Goal: Obtain resource: Obtain resource

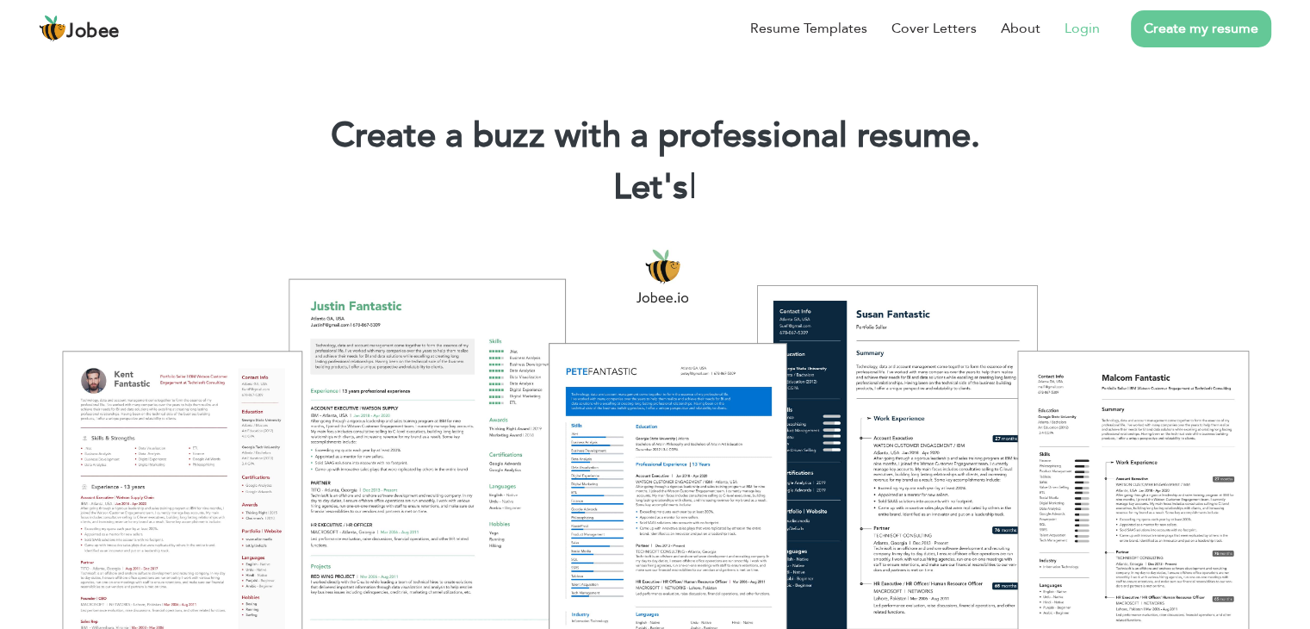
click at [1065, 26] on li "Login" at bounding box center [1070, 28] width 59 height 45
click at [1079, 30] on link "Login" at bounding box center [1082, 28] width 35 height 21
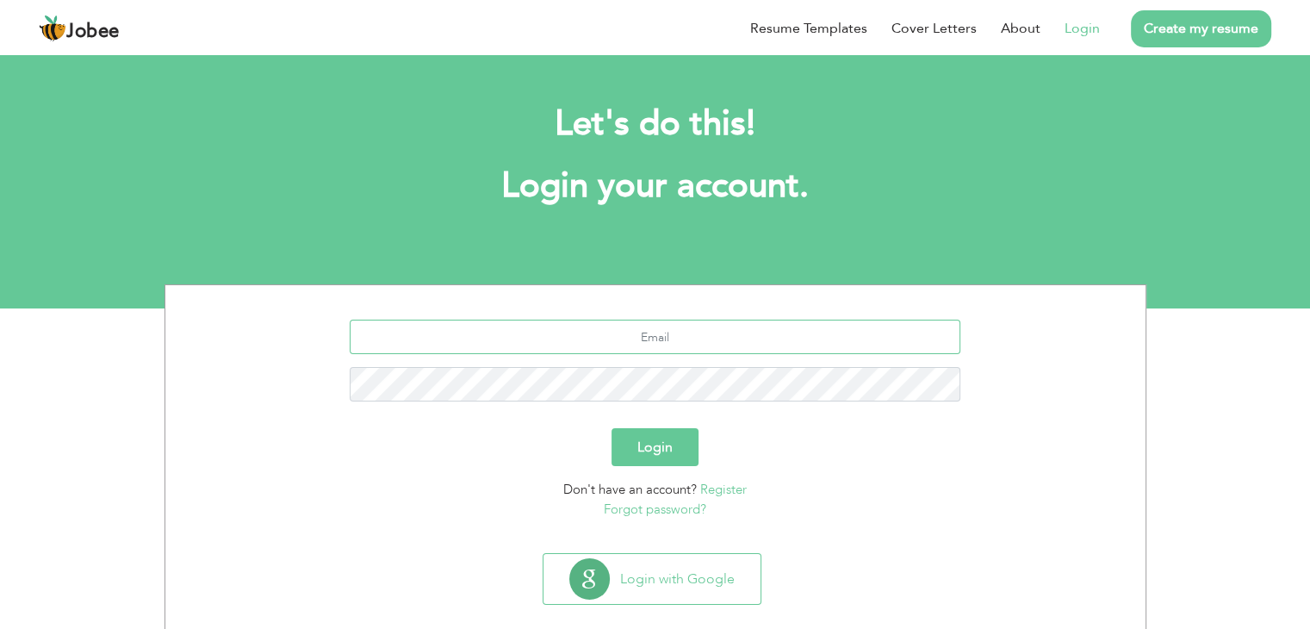
click at [663, 345] on input "text" at bounding box center [655, 337] width 611 height 34
type input "[EMAIL_ADDRESS][DOMAIN_NAME]"
click at [666, 439] on button "Login" at bounding box center [655, 447] width 87 height 38
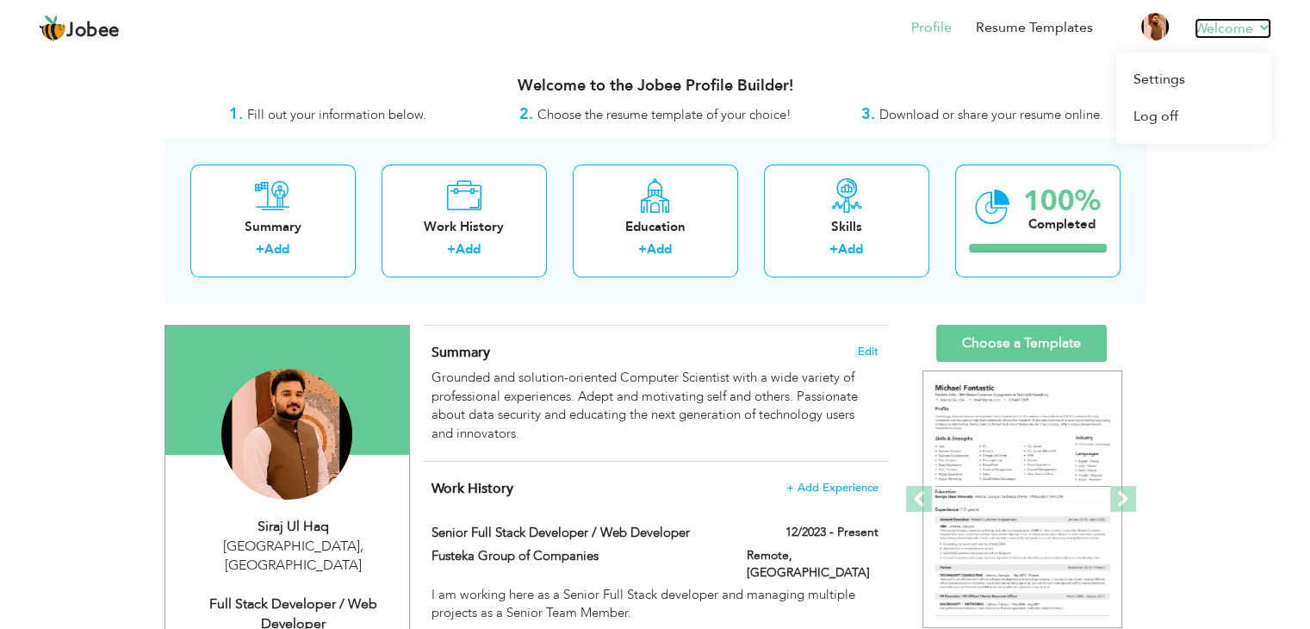
click at [1214, 33] on link "Welcome" at bounding box center [1233, 28] width 77 height 21
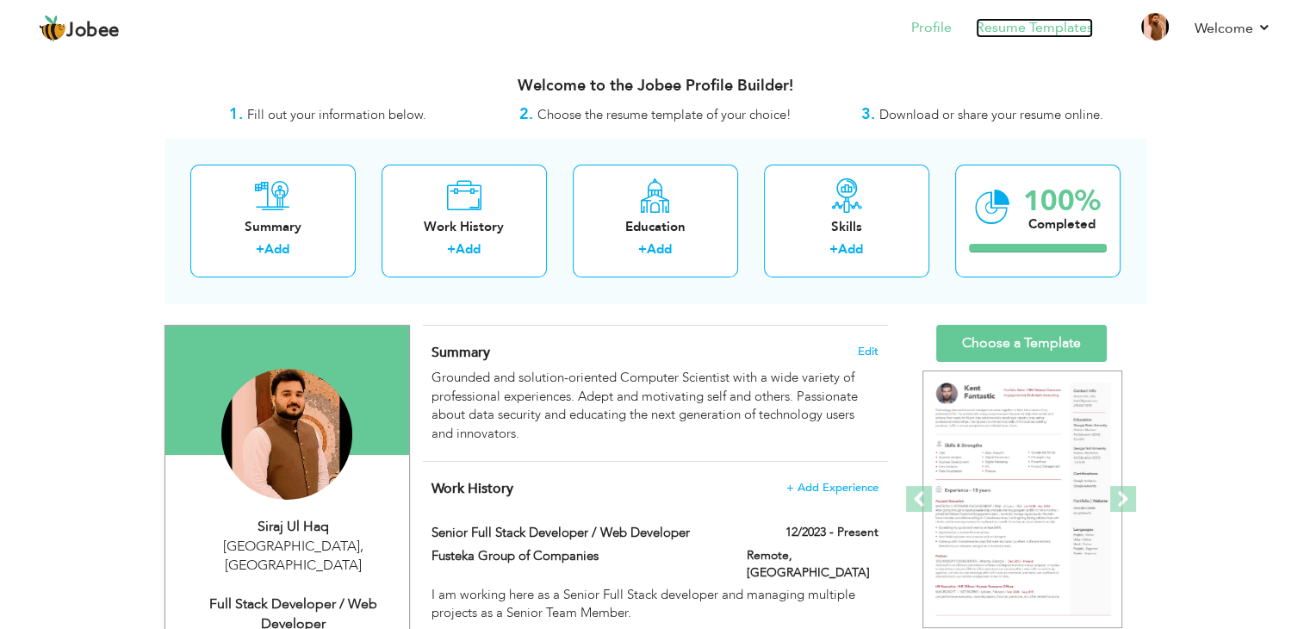
click at [986, 25] on link "Resume Templates" at bounding box center [1034, 28] width 117 height 20
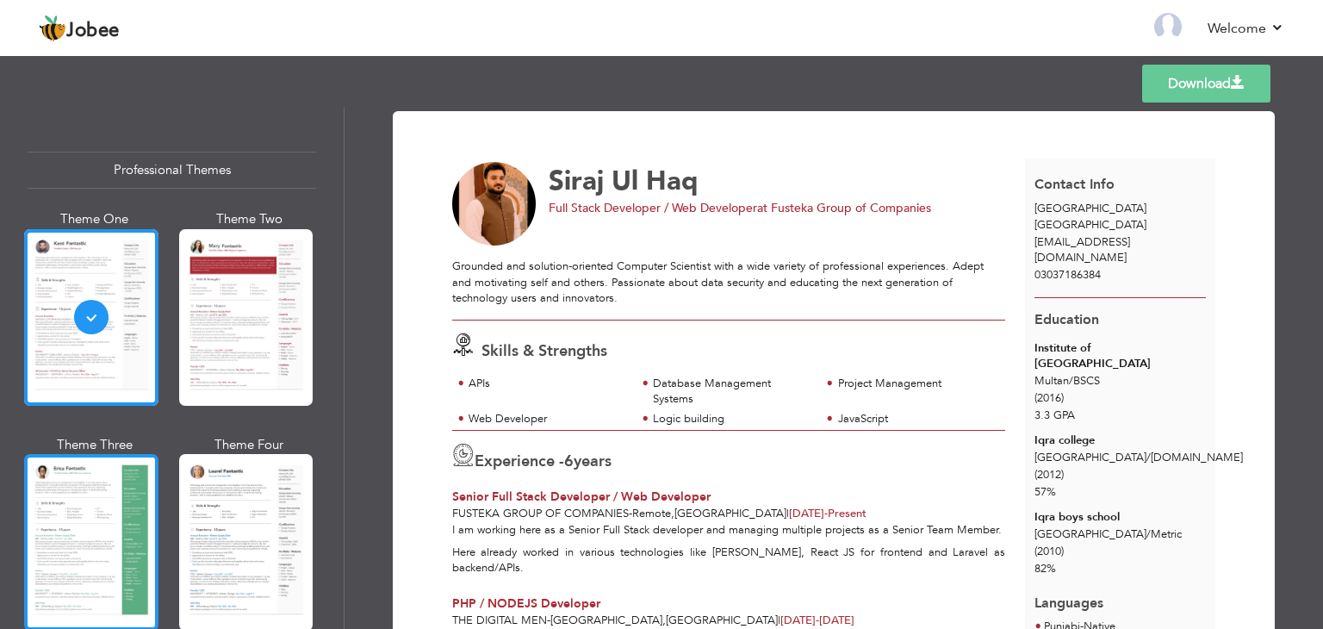
click at [121, 525] on div at bounding box center [91, 542] width 134 height 177
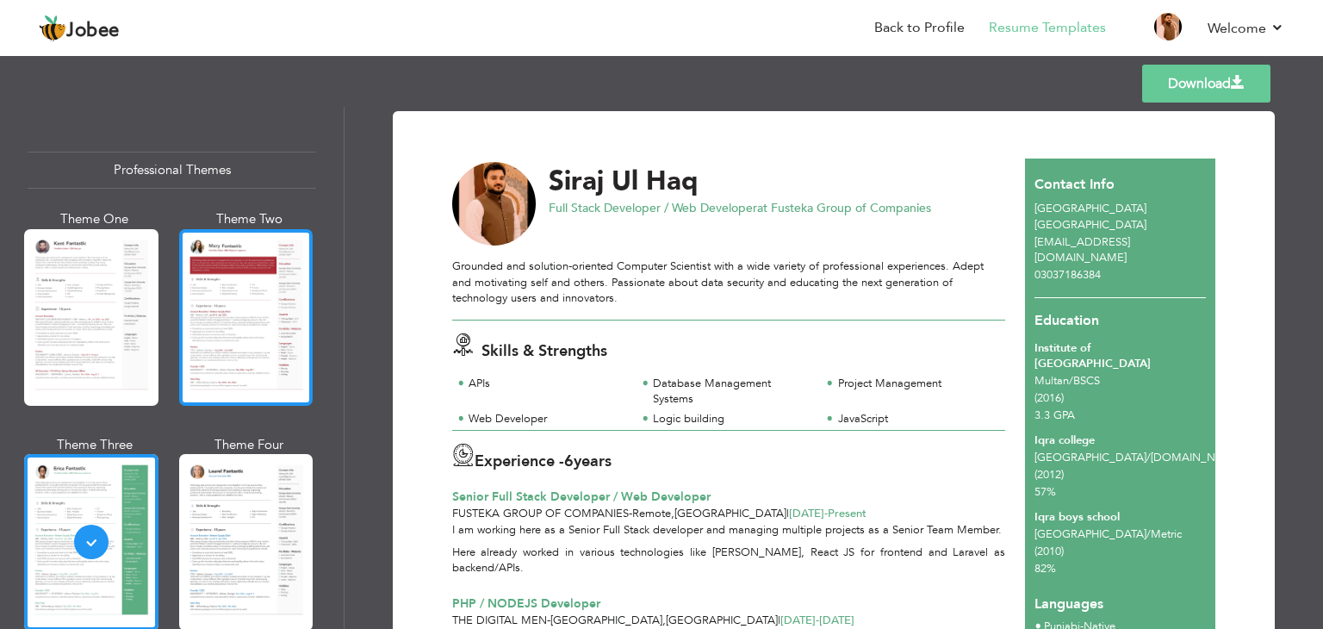
click at [239, 329] on div at bounding box center [246, 317] width 134 height 177
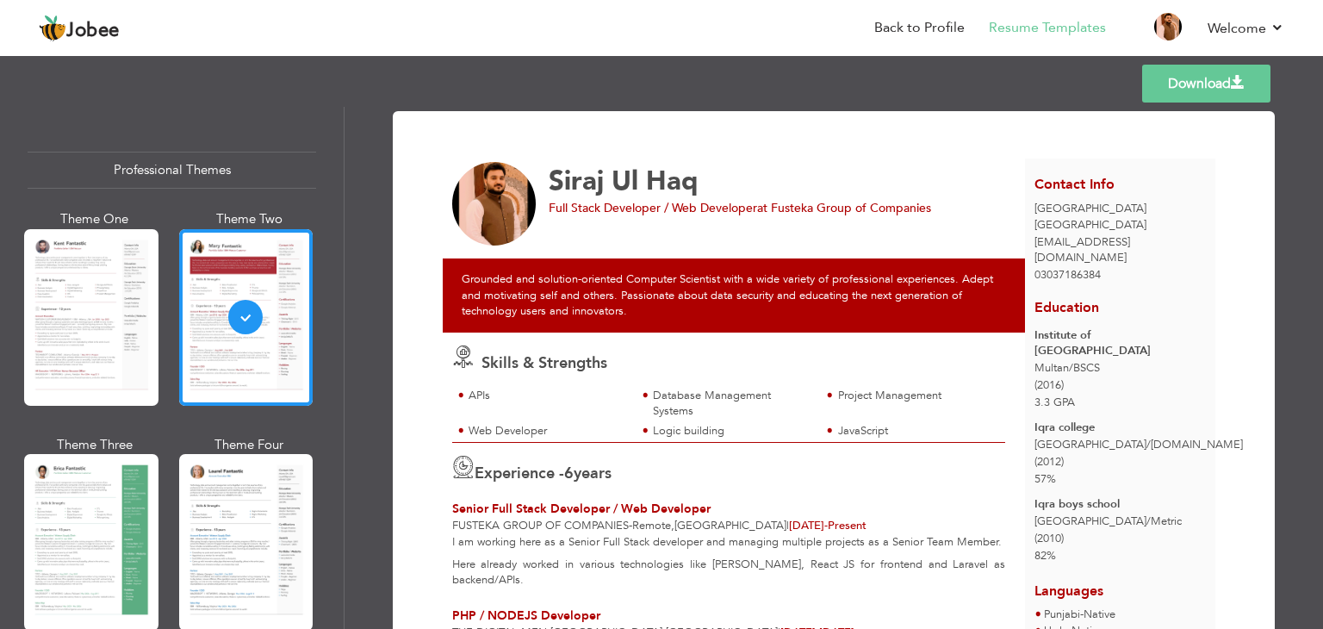
click at [88, 324] on div at bounding box center [91, 317] width 134 height 177
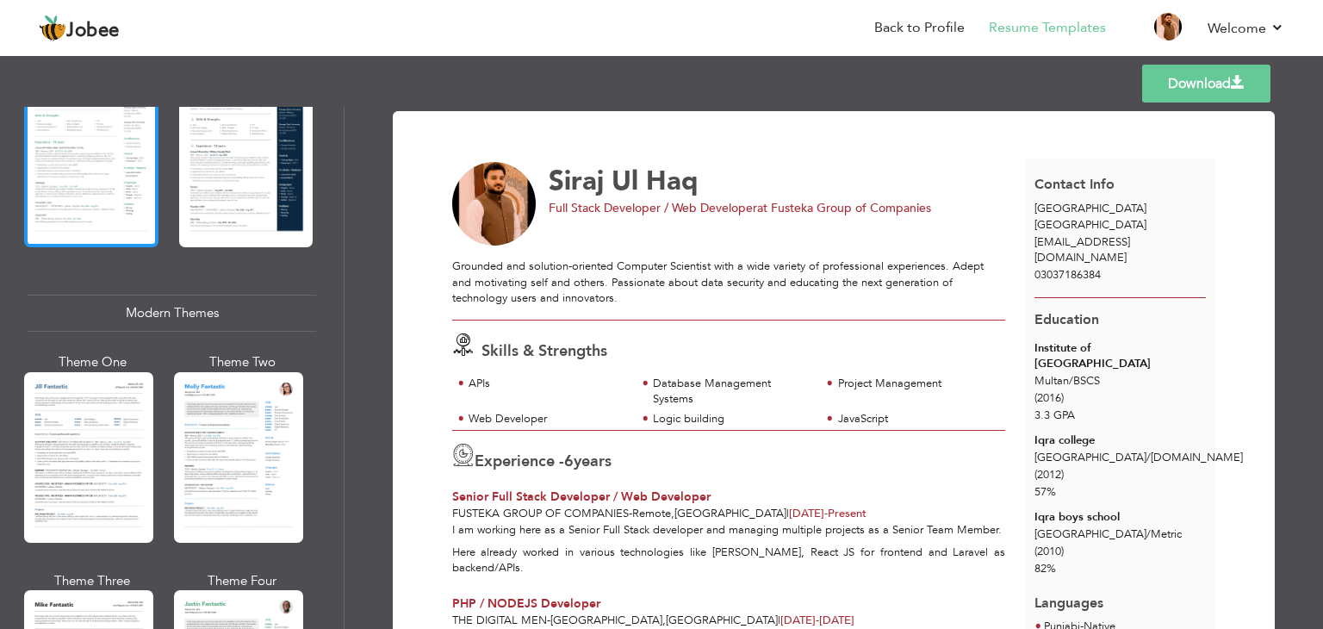
scroll to position [877, 0]
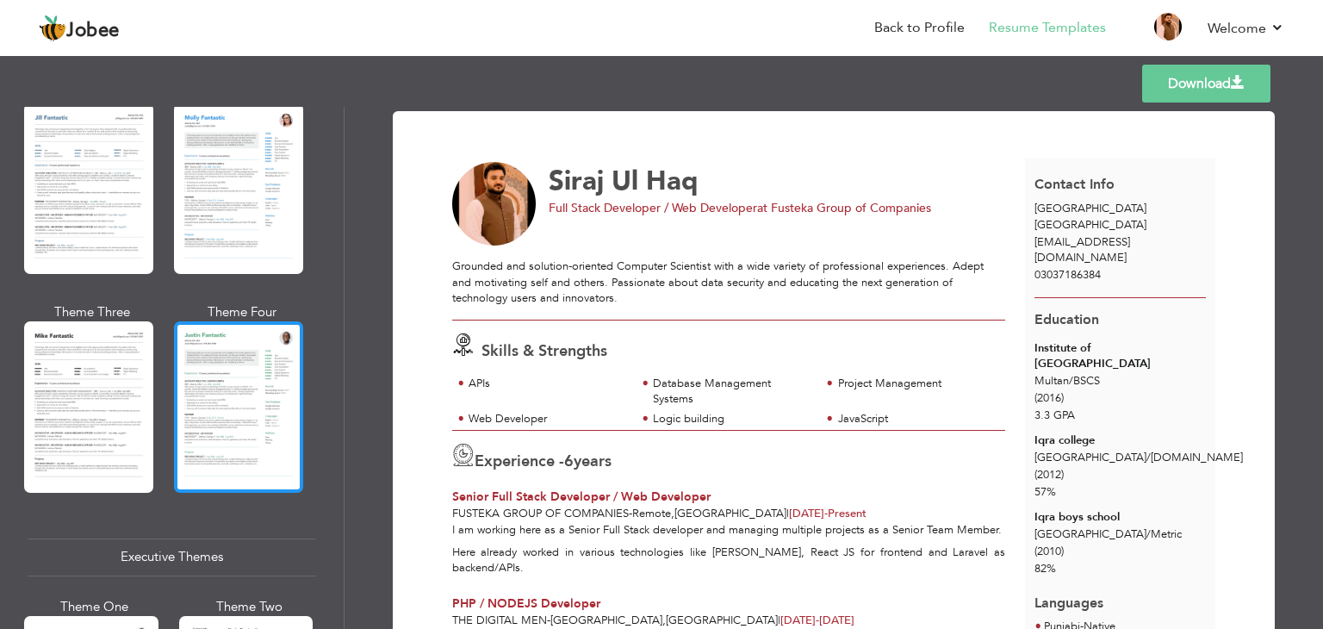
click at [234, 429] on div at bounding box center [238, 406] width 129 height 171
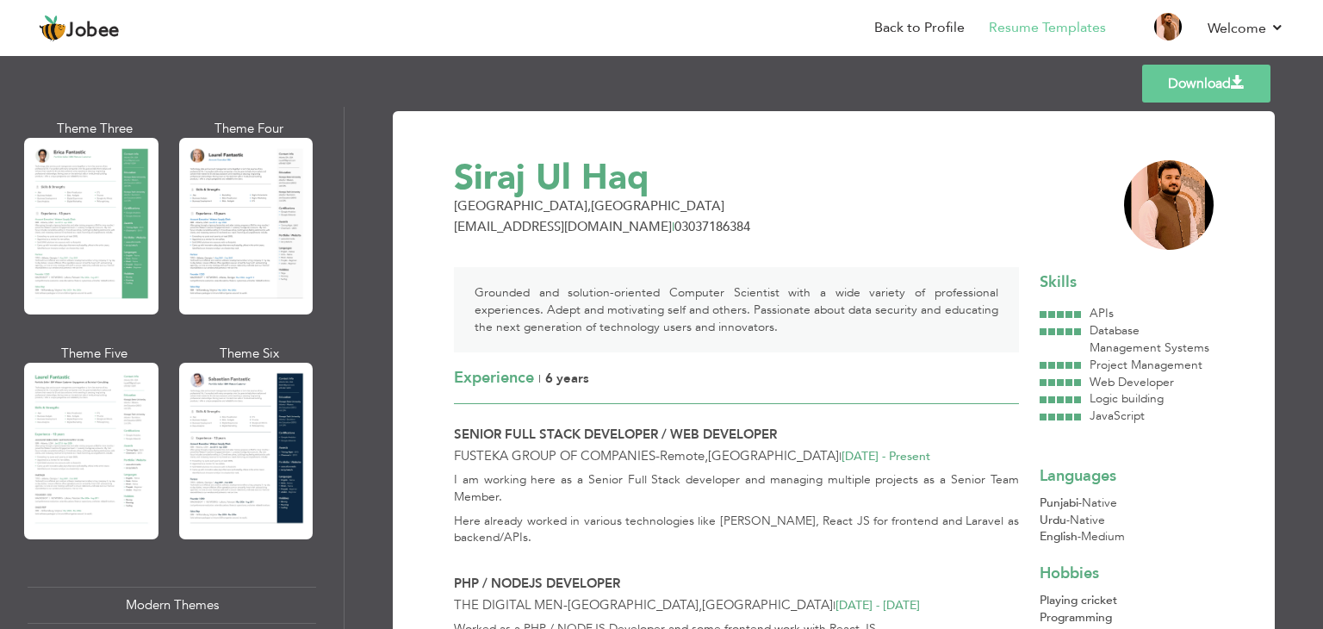
scroll to position [0, 0]
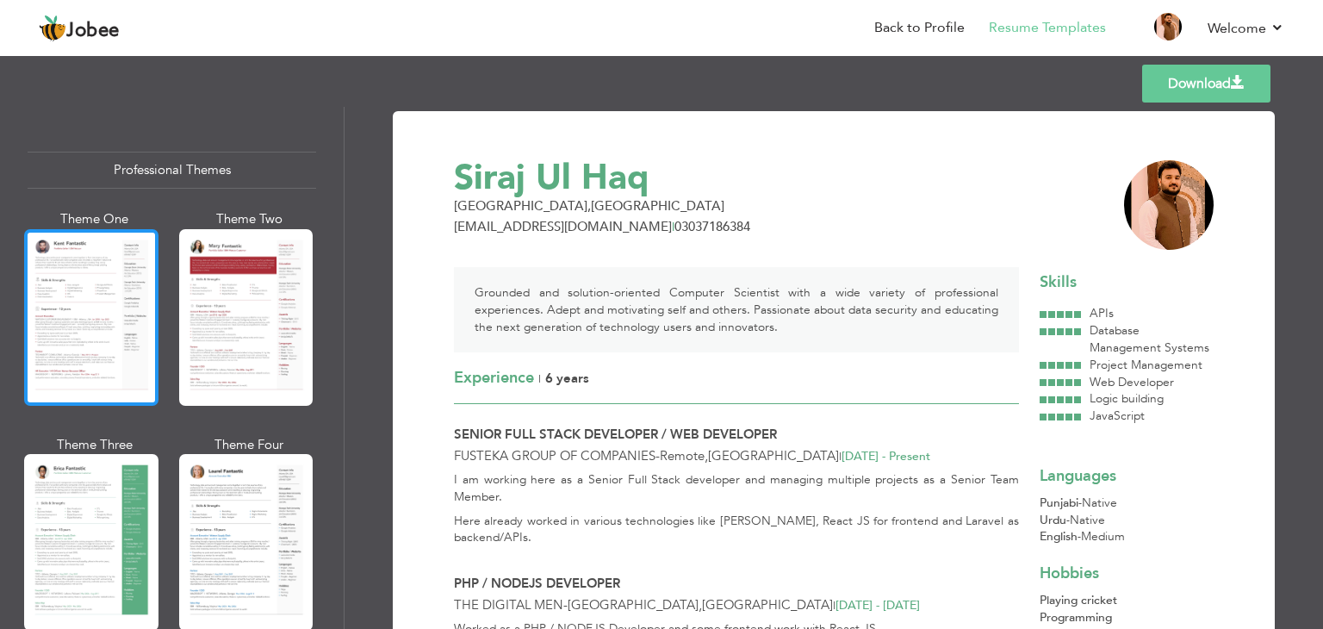
click at [121, 314] on div at bounding box center [91, 317] width 134 height 177
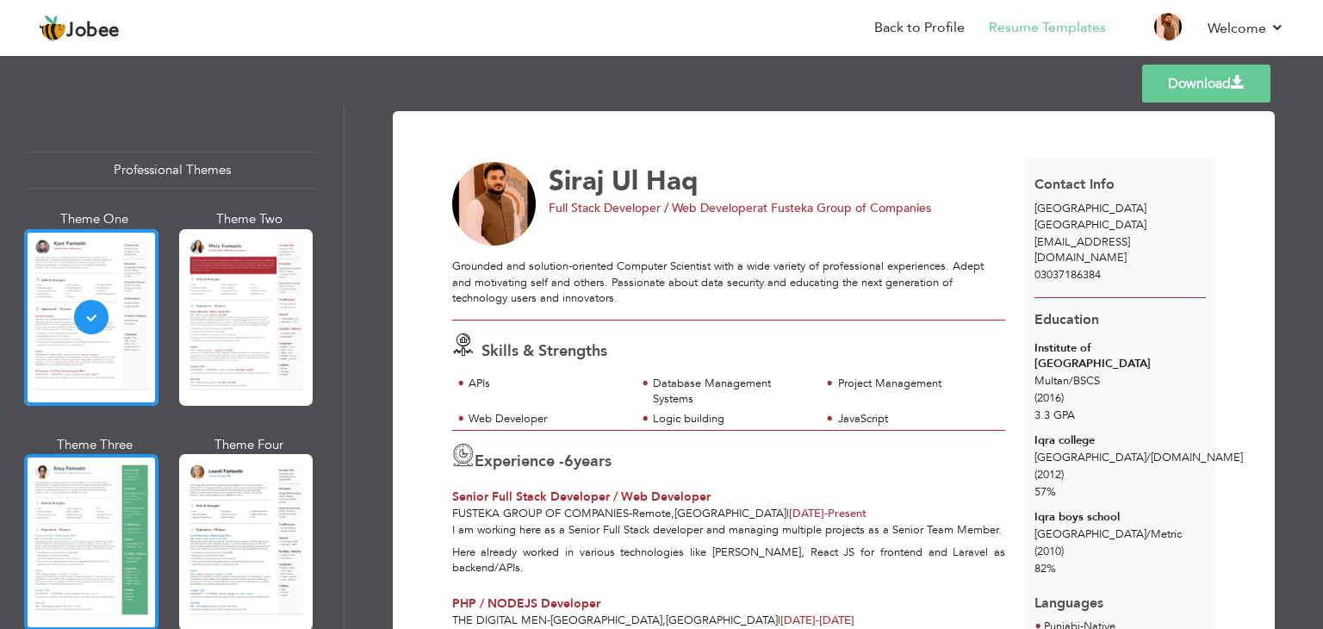
click at [69, 495] on div at bounding box center [91, 542] width 134 height 177
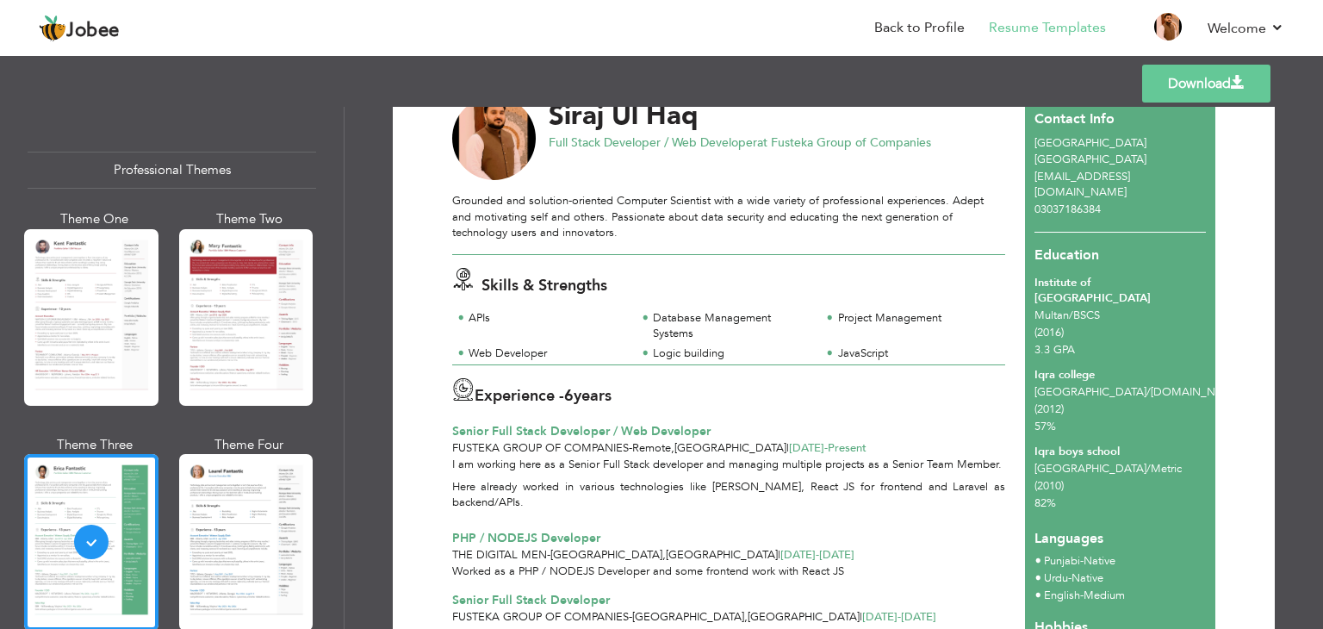
scroll to position [82, 0]
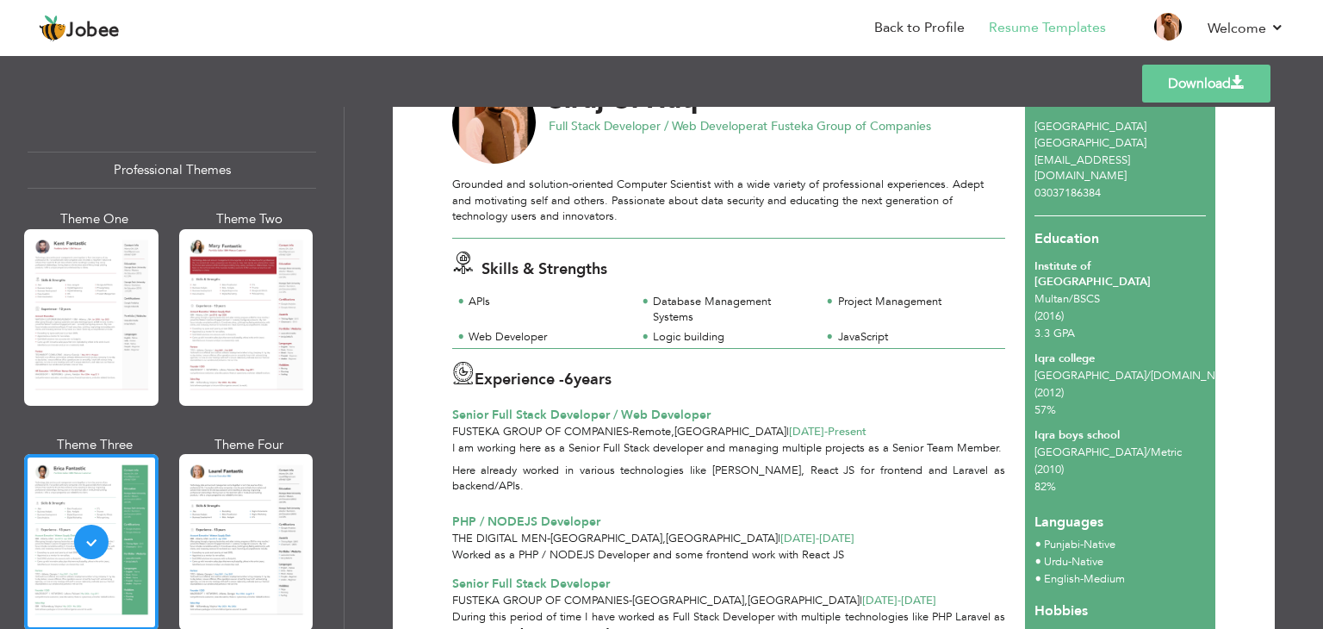
click at [1174, 84] on link "Download" at bounding box center [1206, 84] width 128 height 38
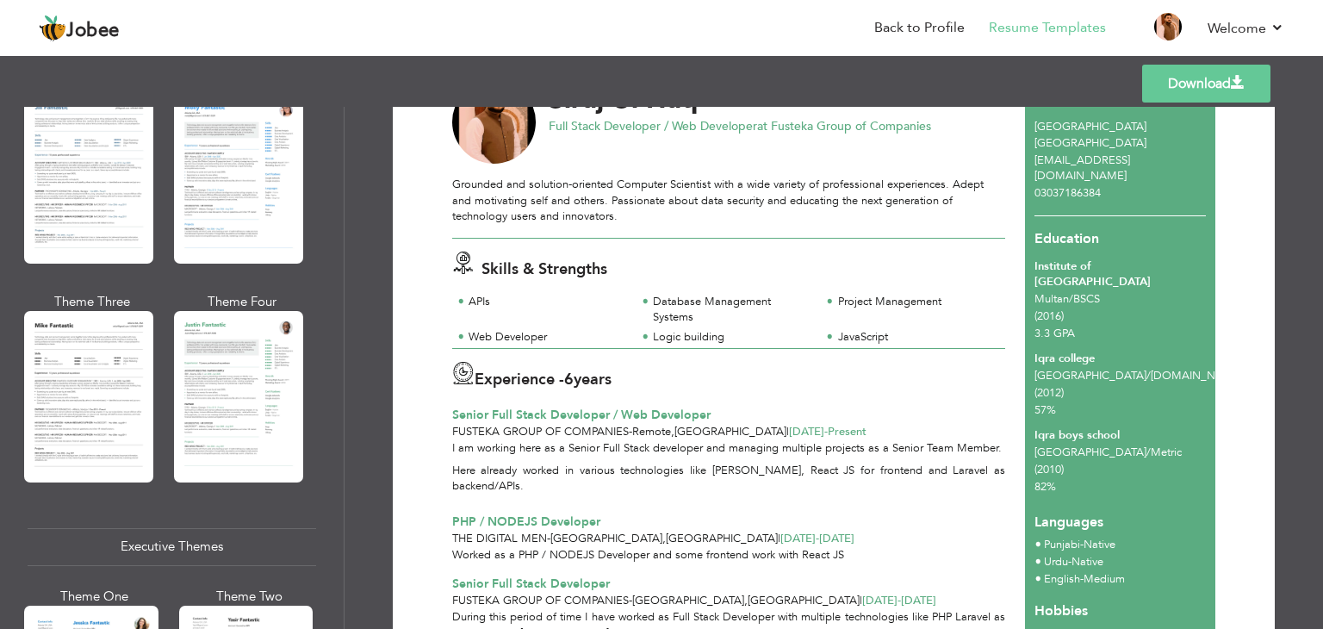
scroll to position [900, 0]
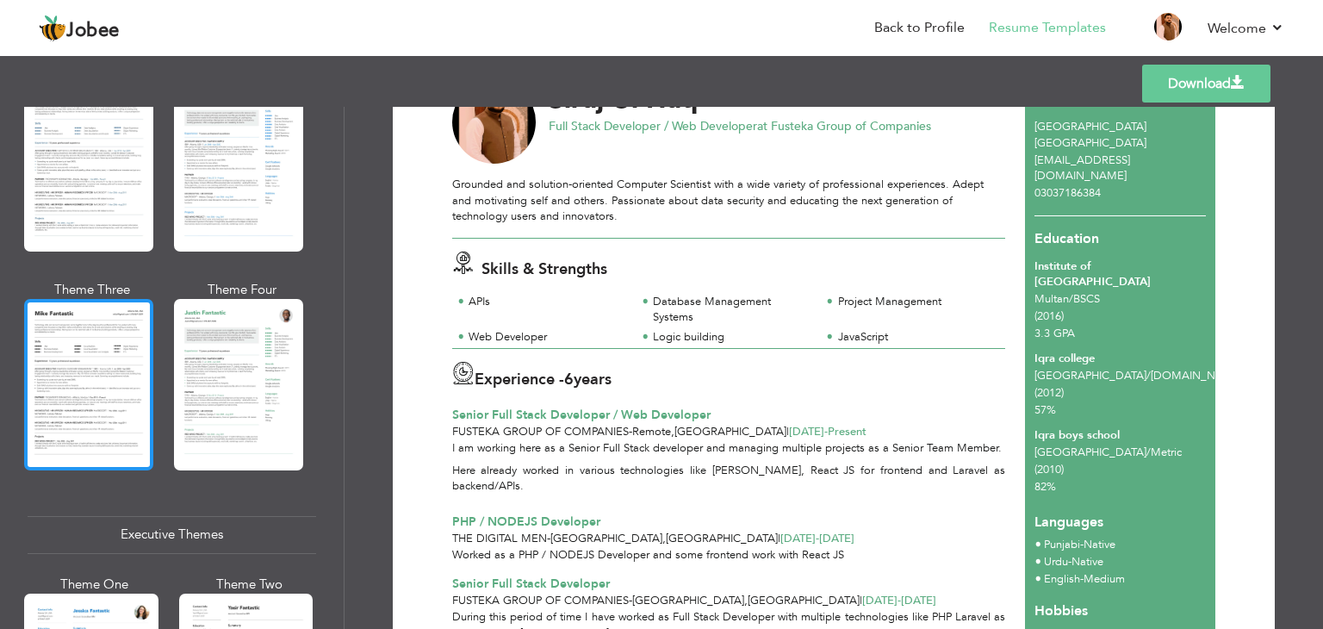
click at [86, 402] on div at bounding box center [88, 384] width 129 height 171
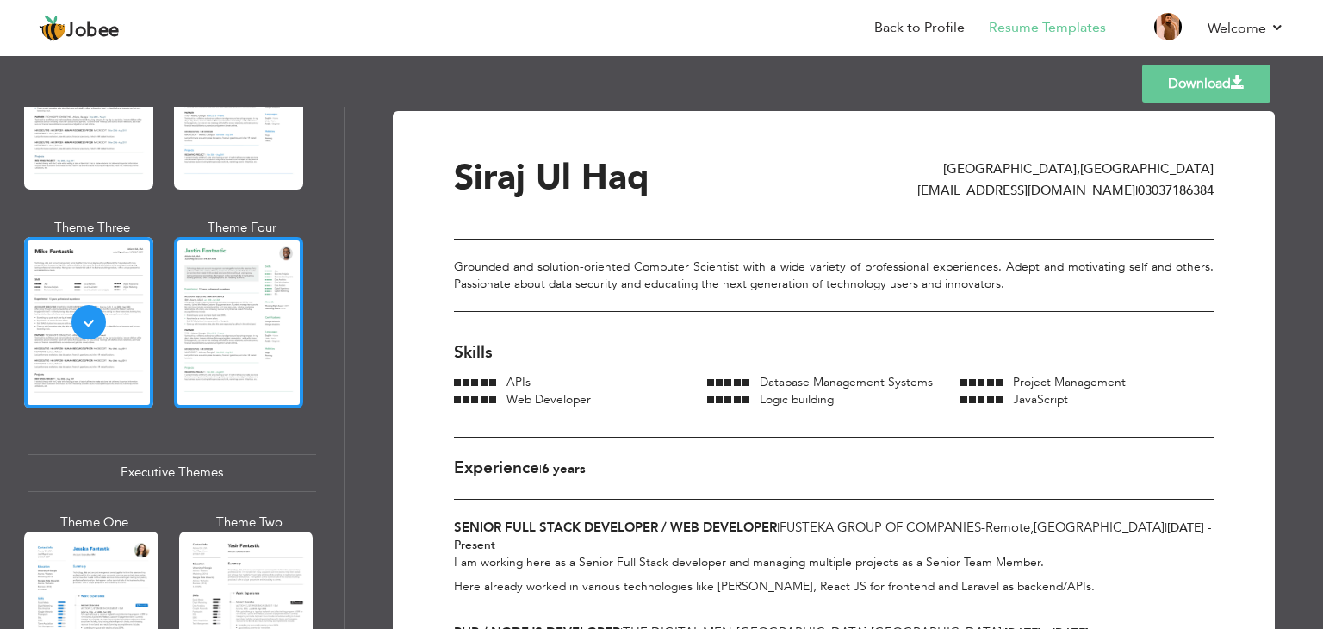
scroll to position [965, 0]
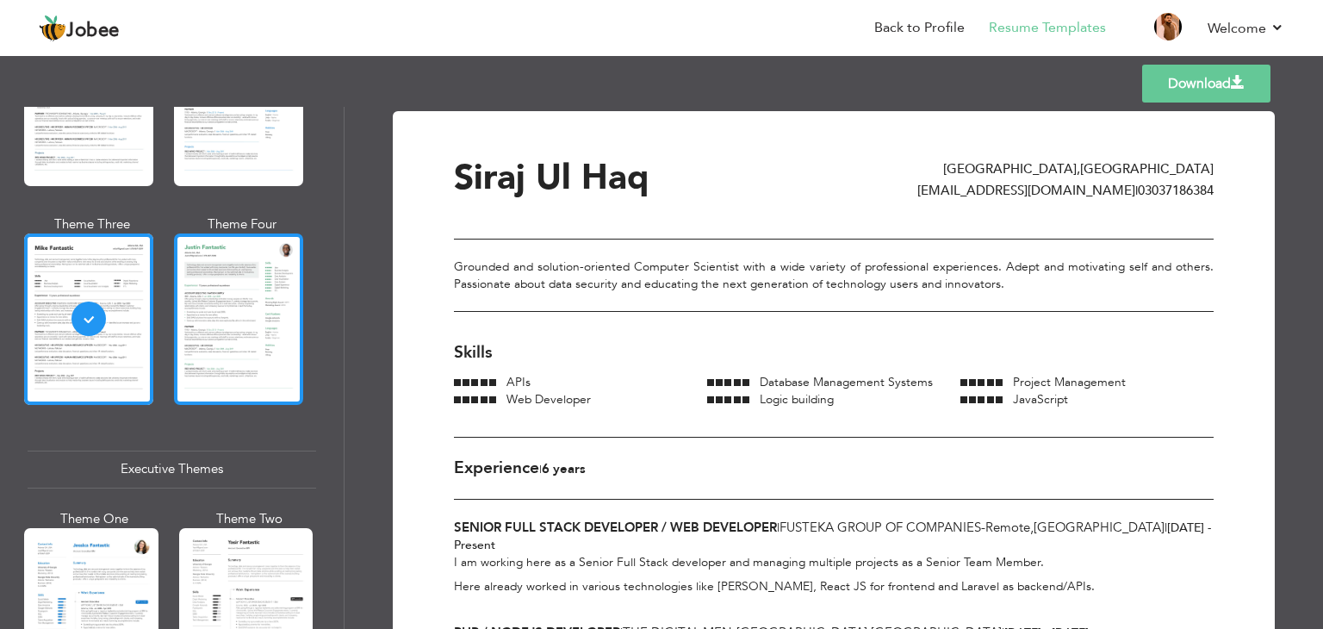
click at [233, 349] on div at bounding box center [238, 318] width 129 height 171
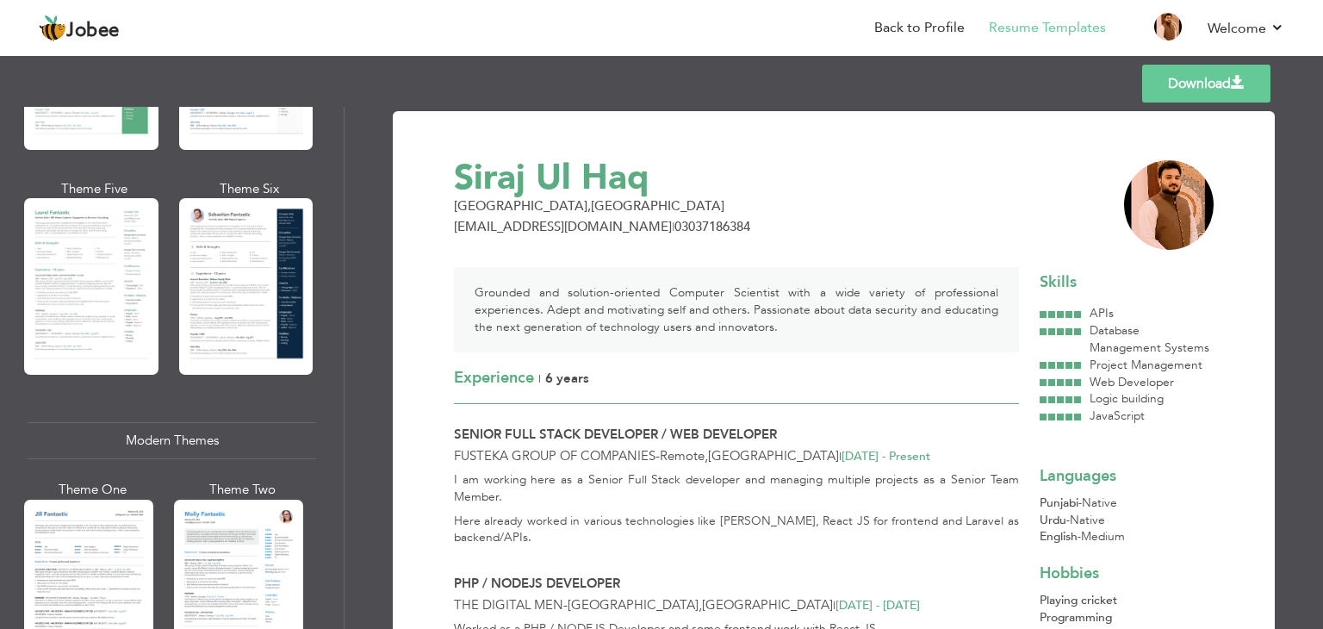
scroll to position [479, 0]
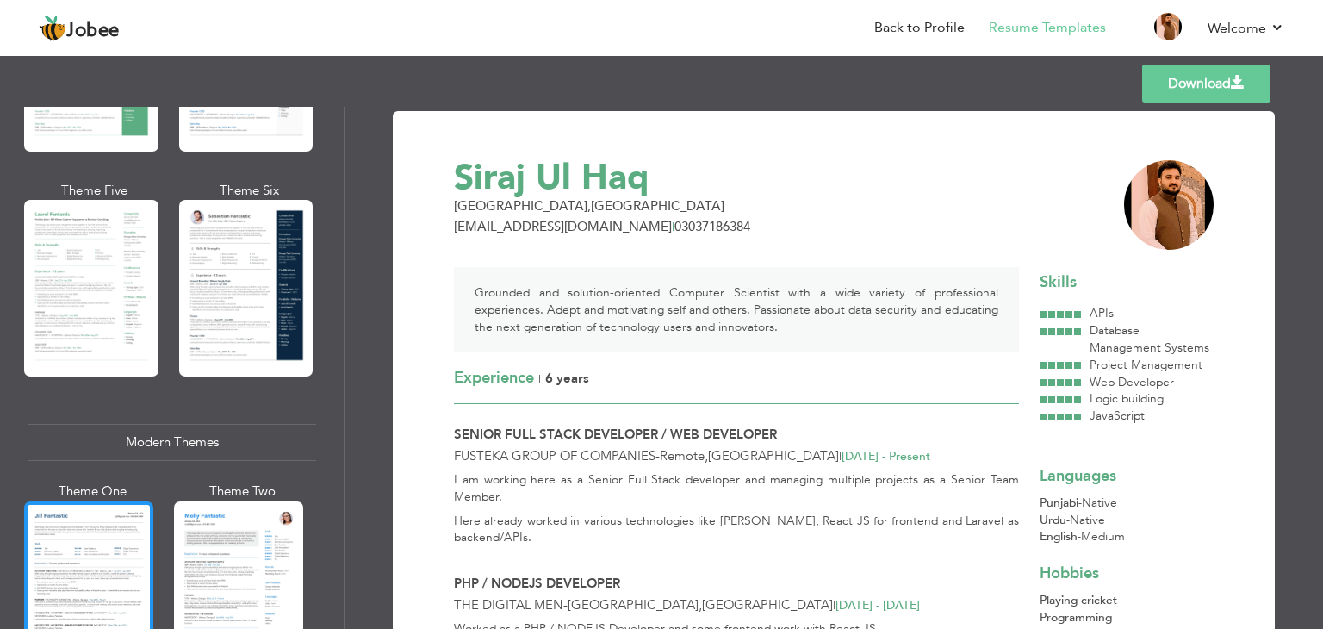
click at [115, 511] on div at bounding box center [88, 586] width 129 height 171
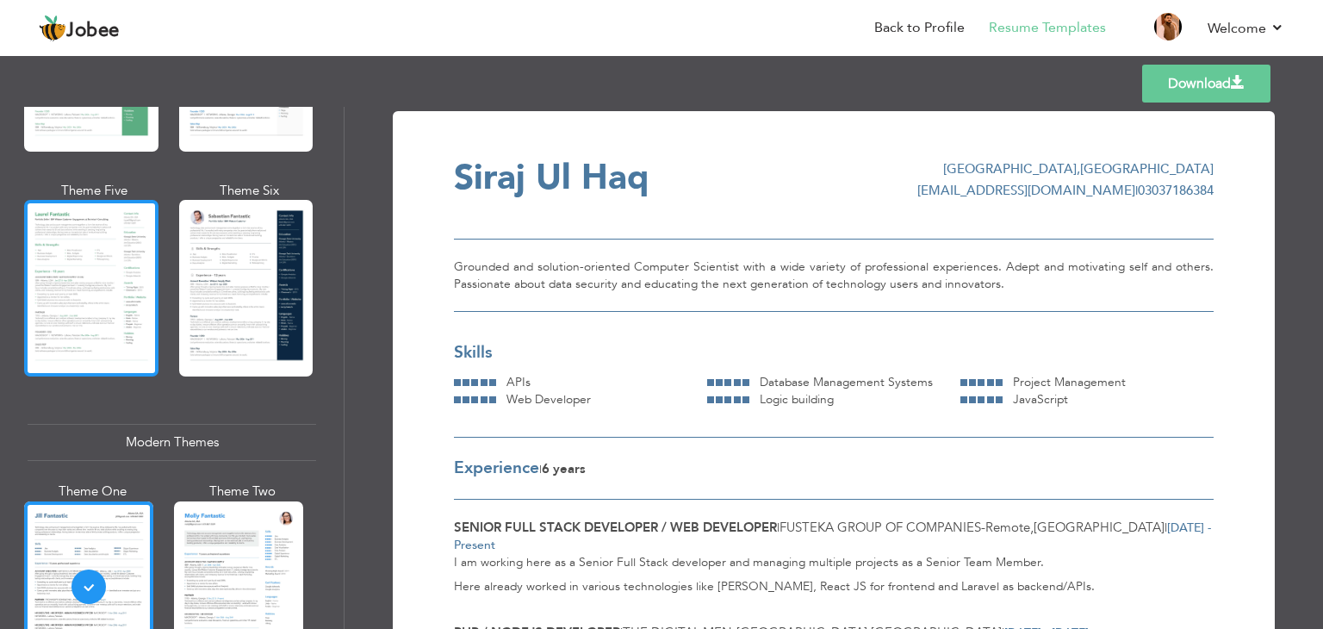
click at [85, 248] on div at bounding box center [91, 288] width 134 height 177
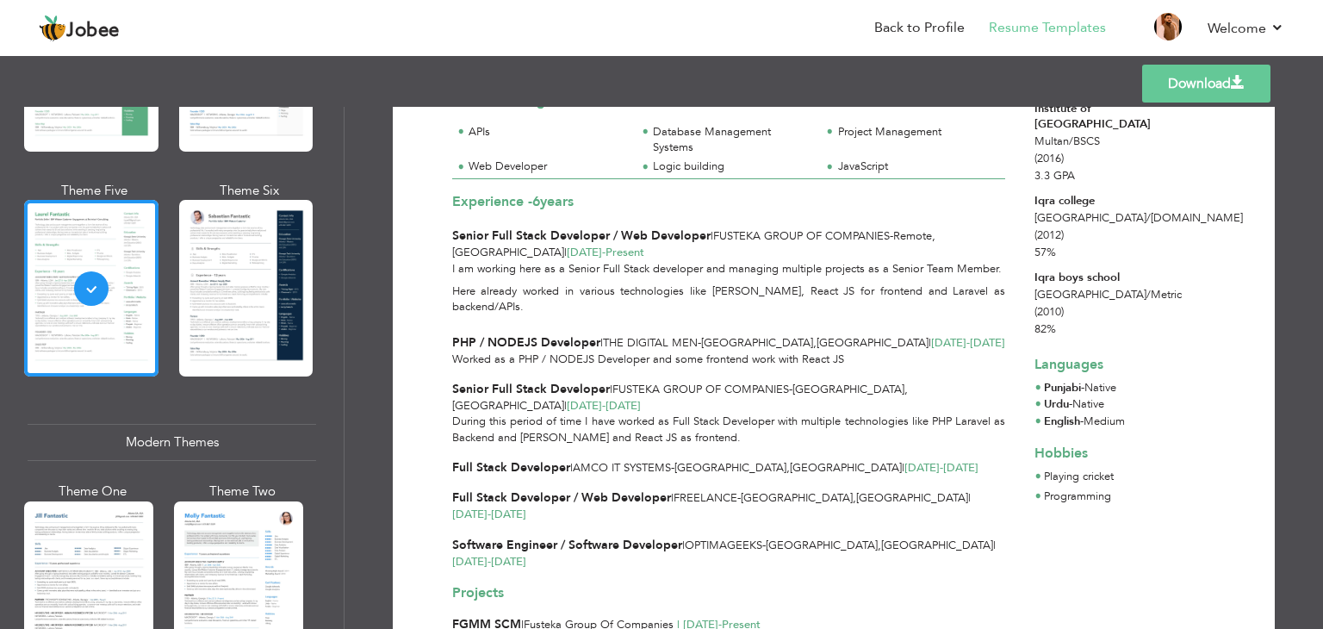
scroll to position [0, 0]
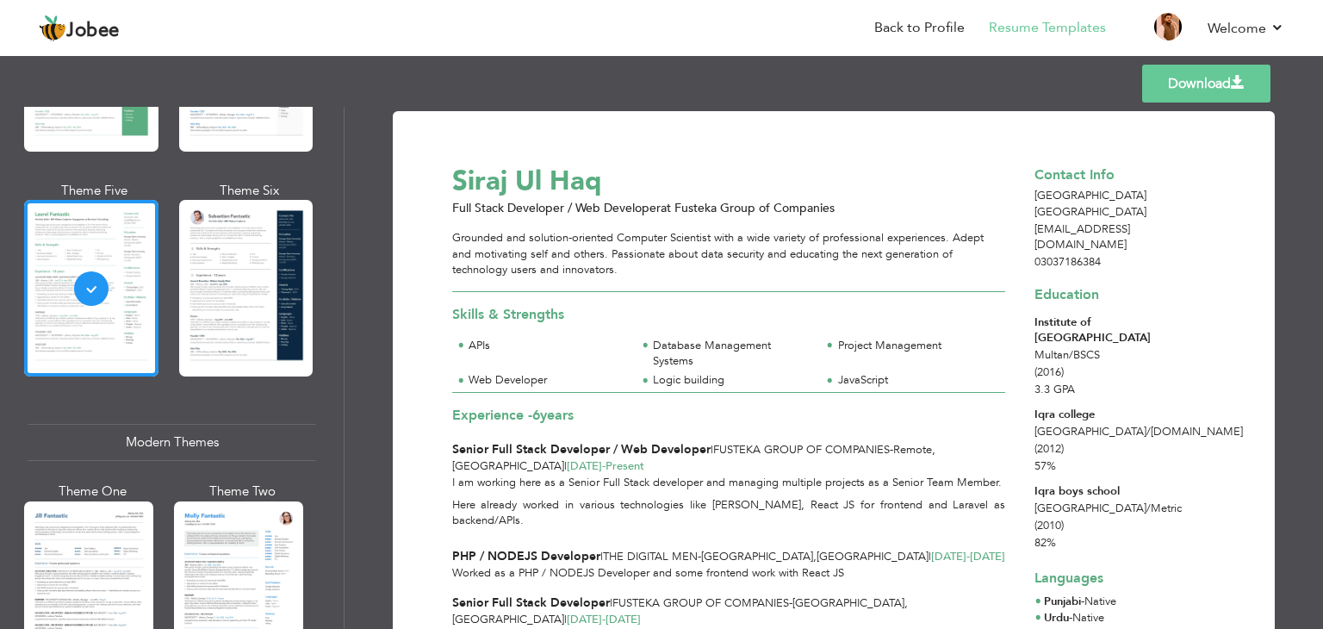
click at [1174, 83] on link "Download" at bounding box center [1206, 84] width 128 height 38
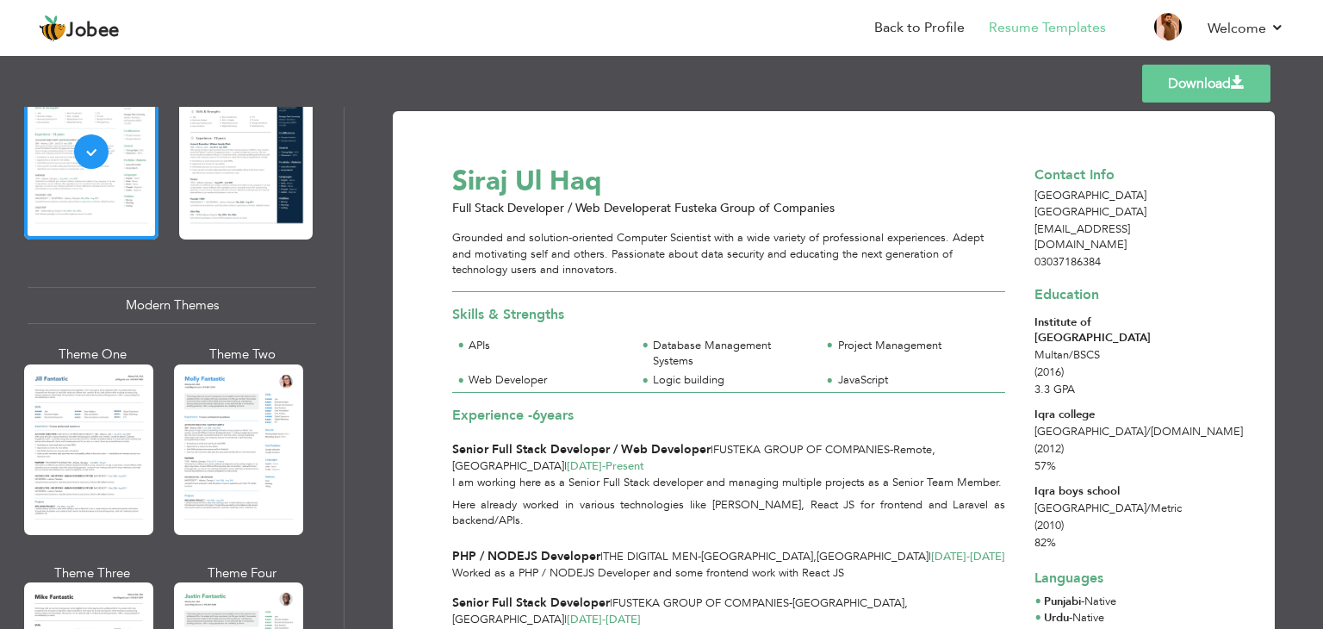
scroll to position [840, 0]
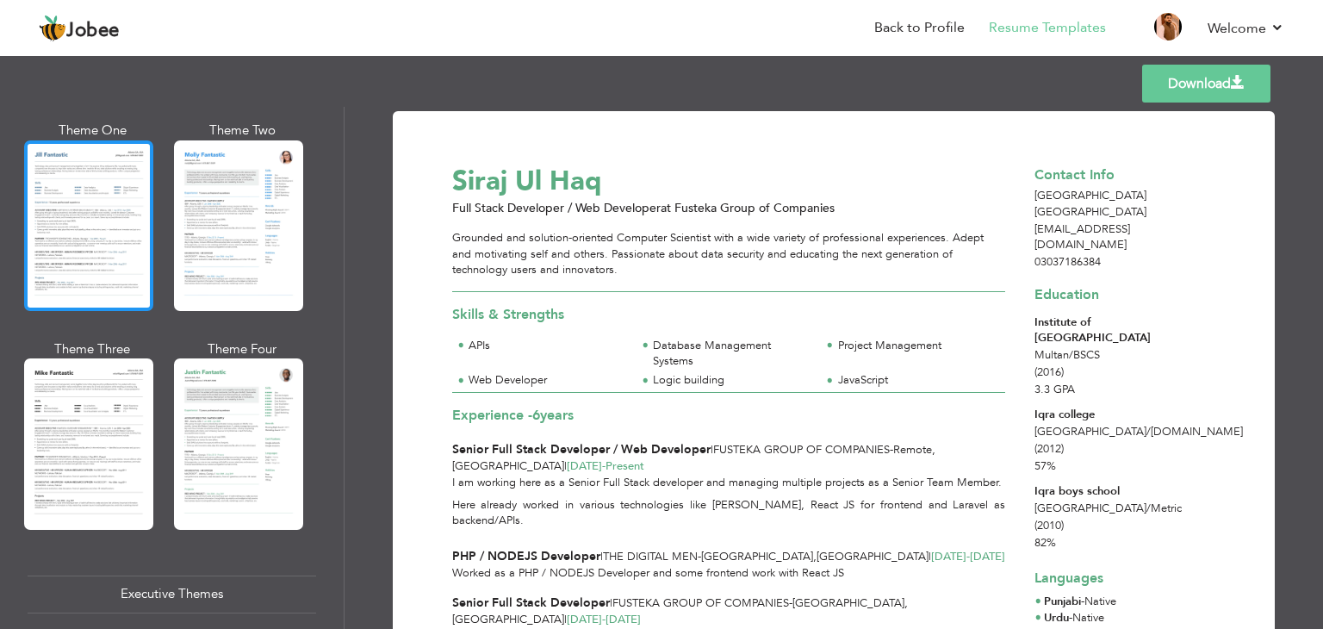
click at [73, 252] on div at bounding box center [88, 225] width 129 height 171
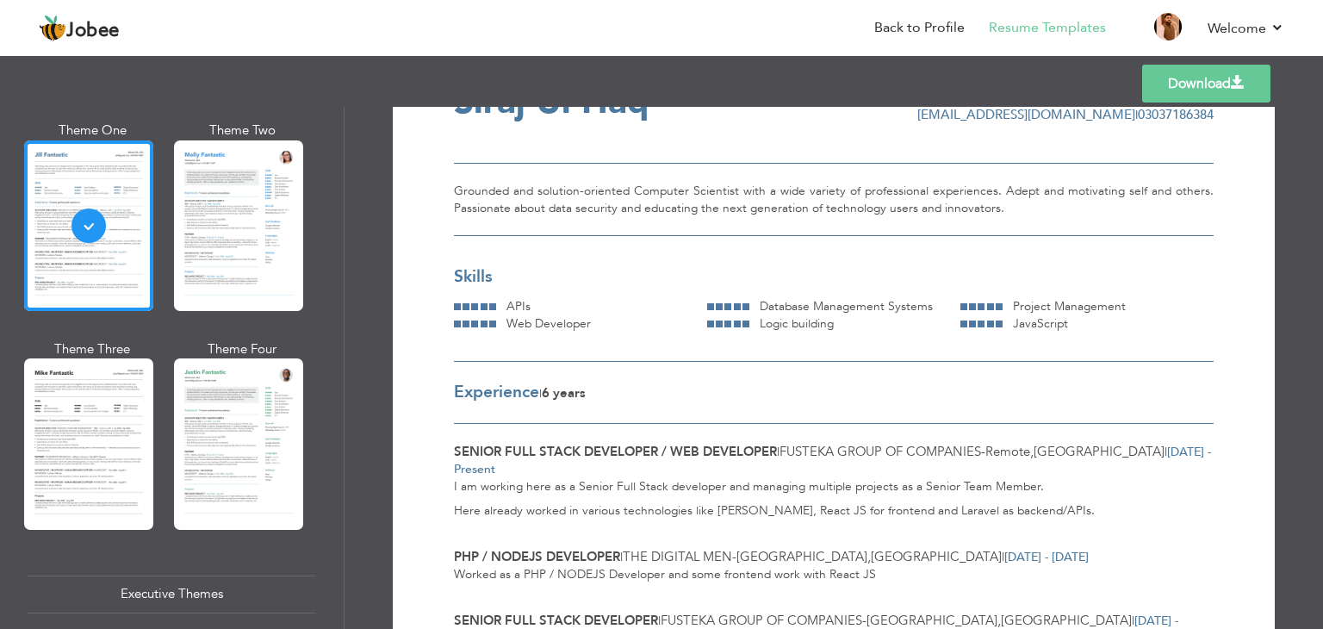
scroll to position [0, 0]
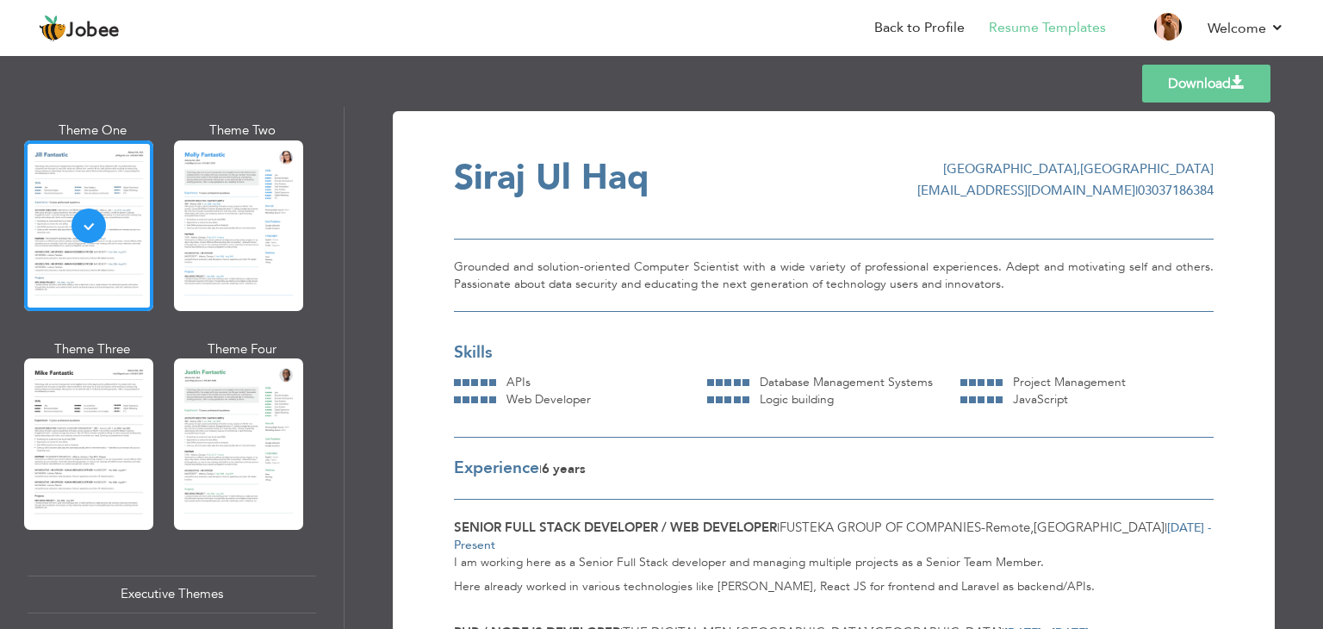
click at [1219, 86] on link "Download" at bounding box center [1206, 84] width 128 height 38
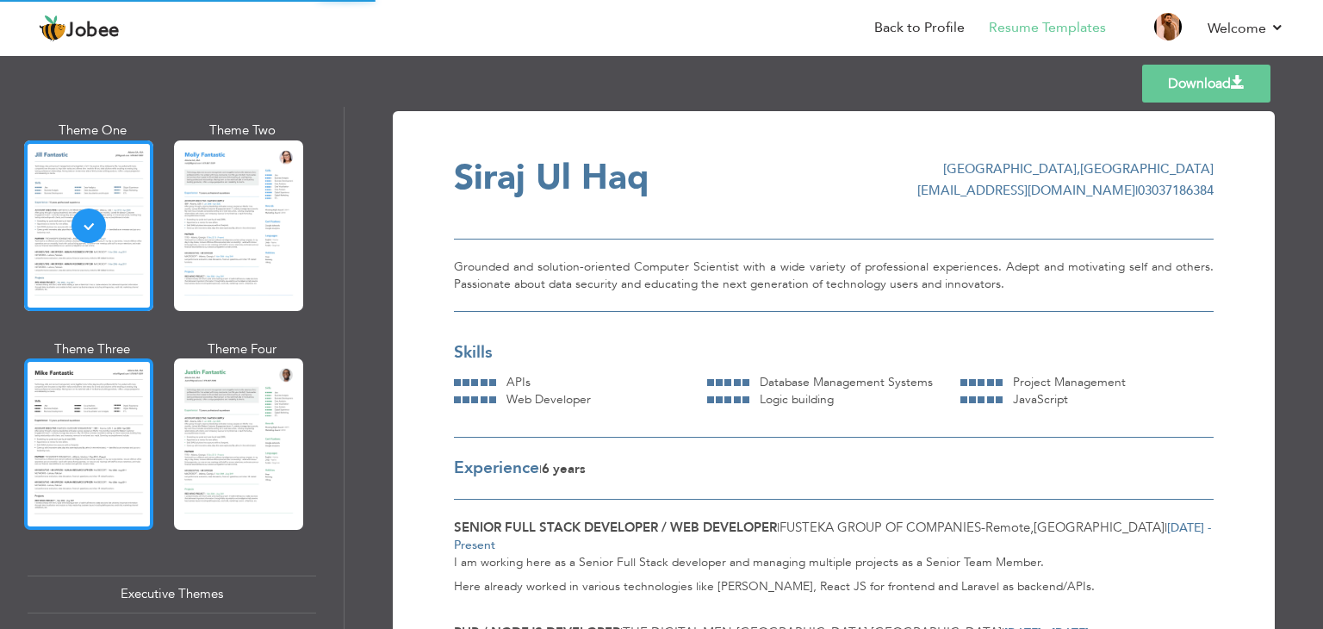
click at [94, 394] on div at bounding box center [88, 443] width 129 height 171
